Goal: Transaction & Acquisition: Purchase product/service

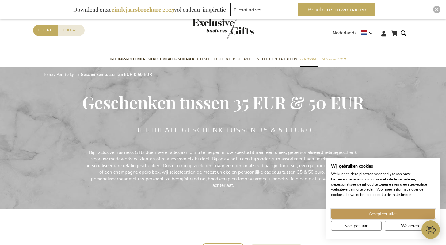
click at [372, 212] on span "Accepteer alles" at bounding box center [383, 213] width 29 height 6
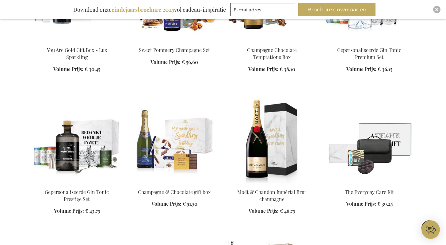
scroll to position [596, 0]
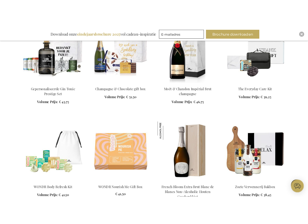
scroll to position [696, 0]
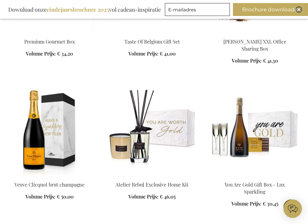
scroll to position [461, 0]
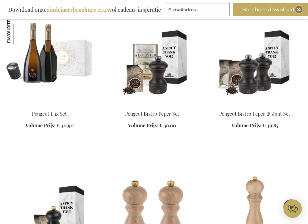
scroll to position [1266, 0]
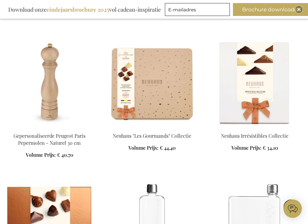
scroll to position [1543, 0]
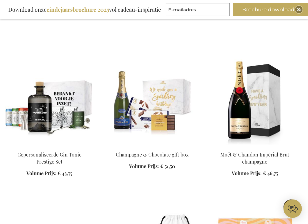
scroll to position [811, 0]
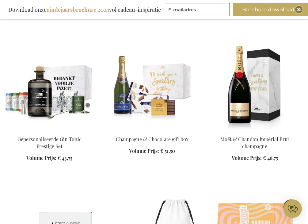
click at [256, 107] on img at bounding box center [254, 86] width 89 height 86
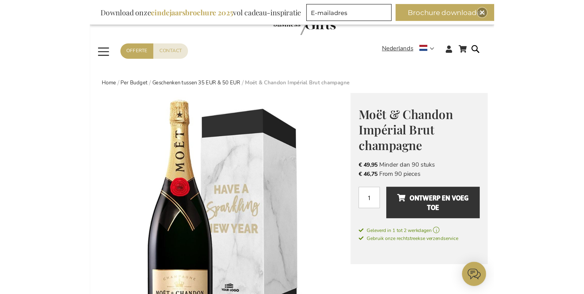
scroll to position [15, 0]
